Goal: Find specific page/section: Find specific page/section

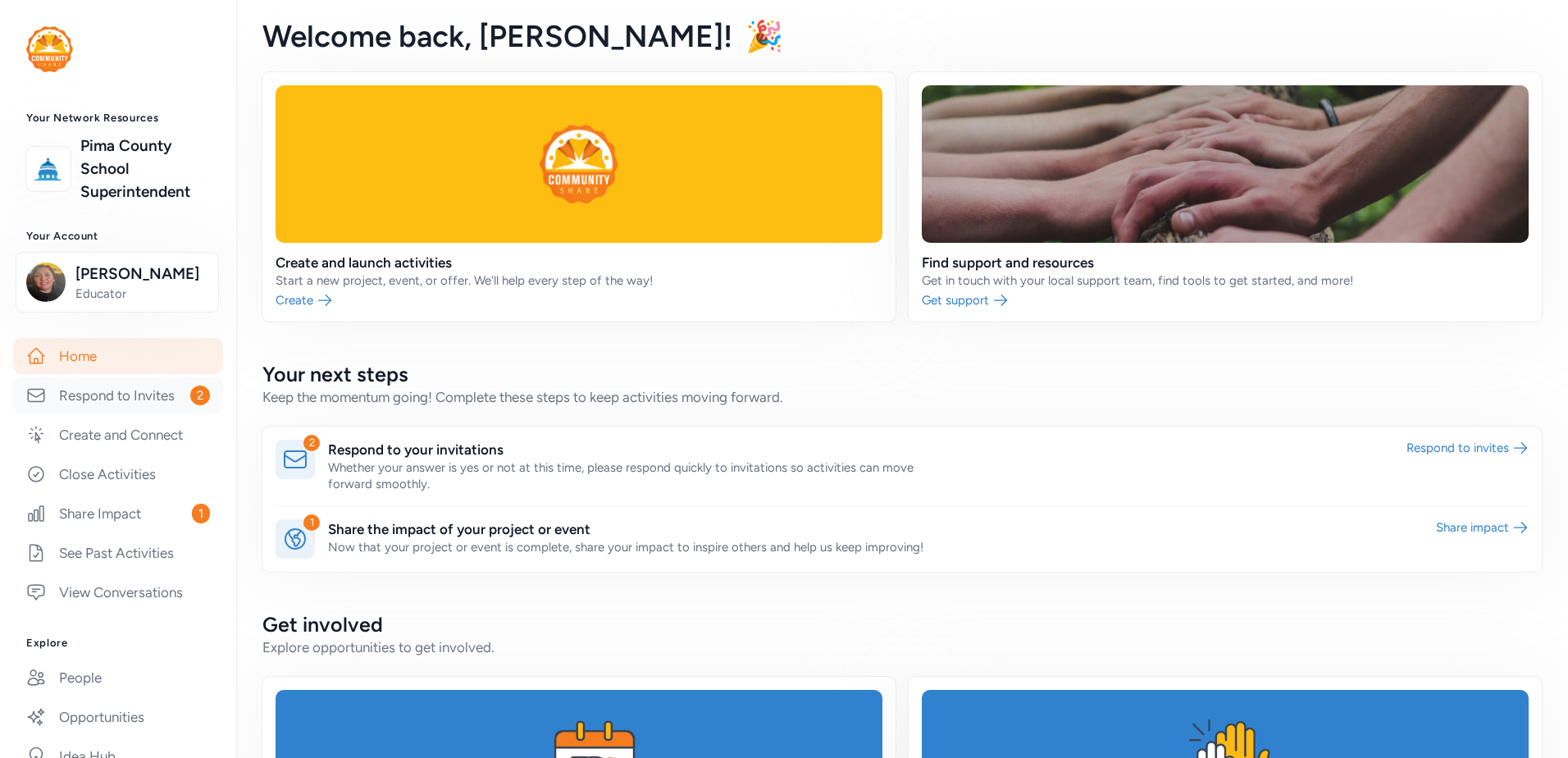
click at [138, 393] on link "Respond to Invites 2" at bounding box center [118, 395] width 210 height 36
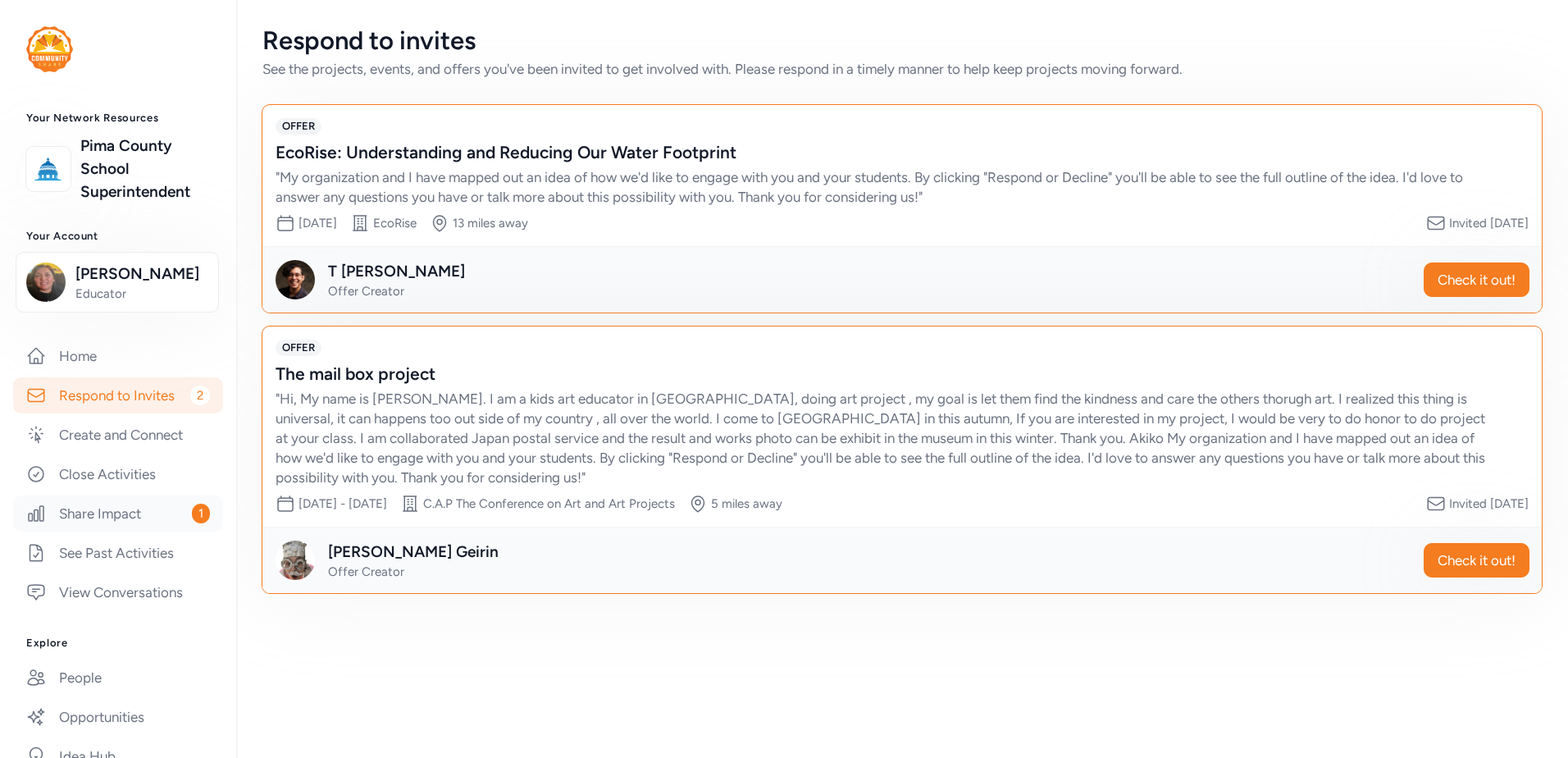
click at [130, 513] on link "Share Impact 1" at bounding box center [118, 513] width 210 height 36
